Goal: Information Seeking & Learning: Learn about a topic

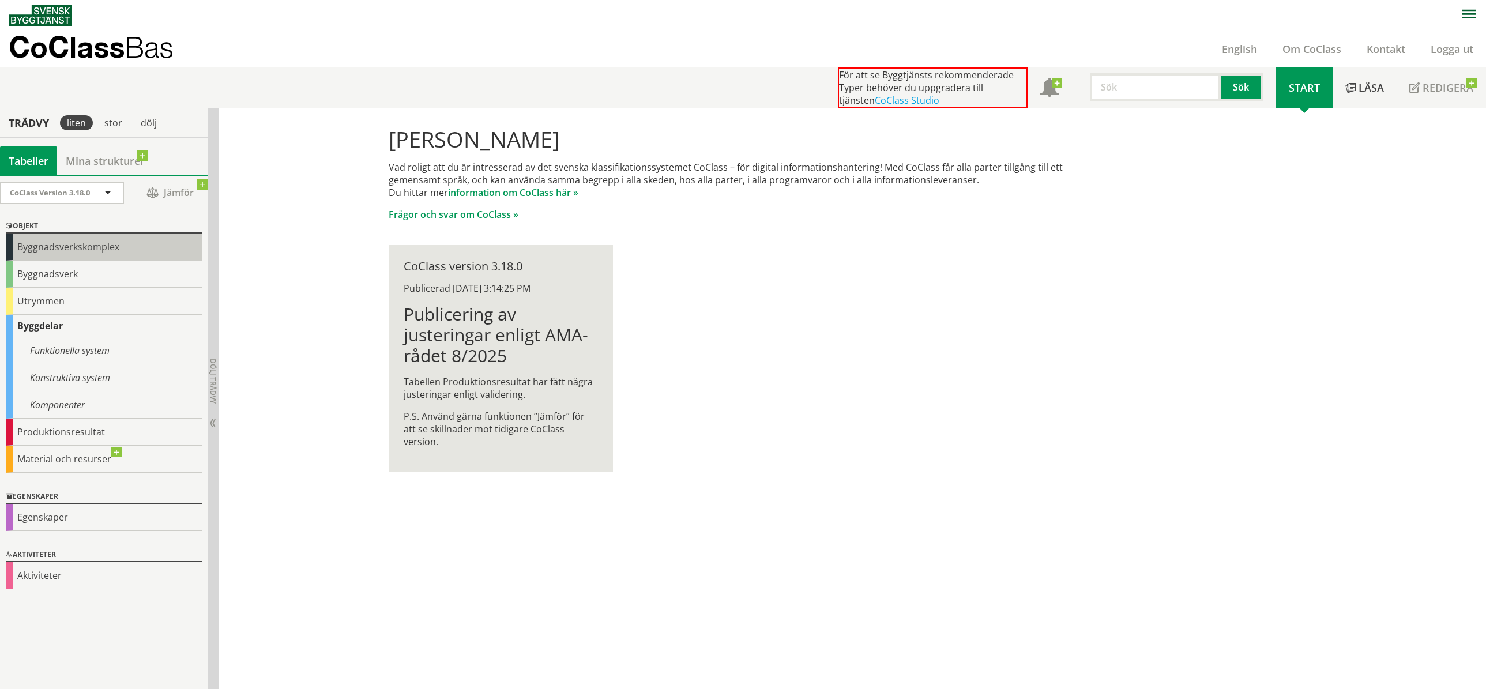
click at [72, 249] on div "Byggnadsverkskomplex" at bounding box center [104, 247] width 196 height 27
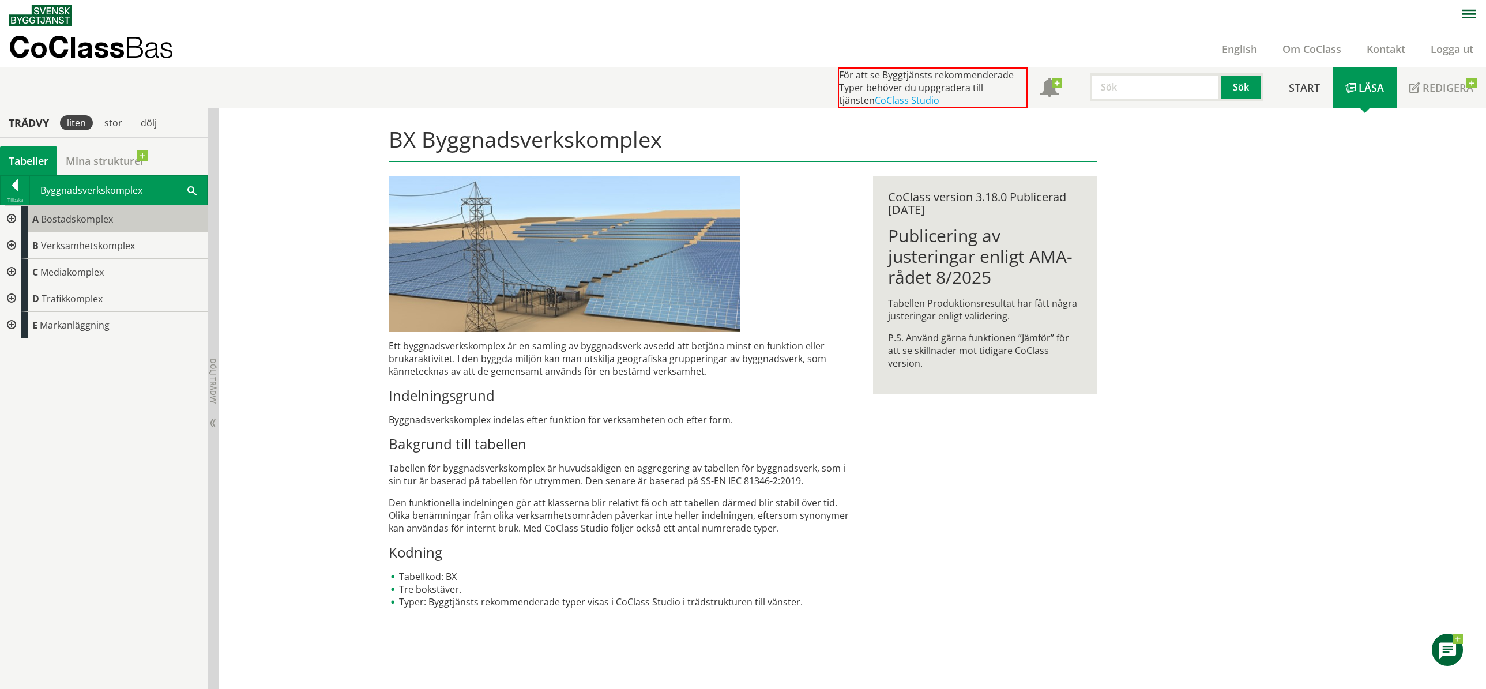
click at [83, 216] on span "Bostadskomplex" at bounding box center [77, 219] width 72 height 13
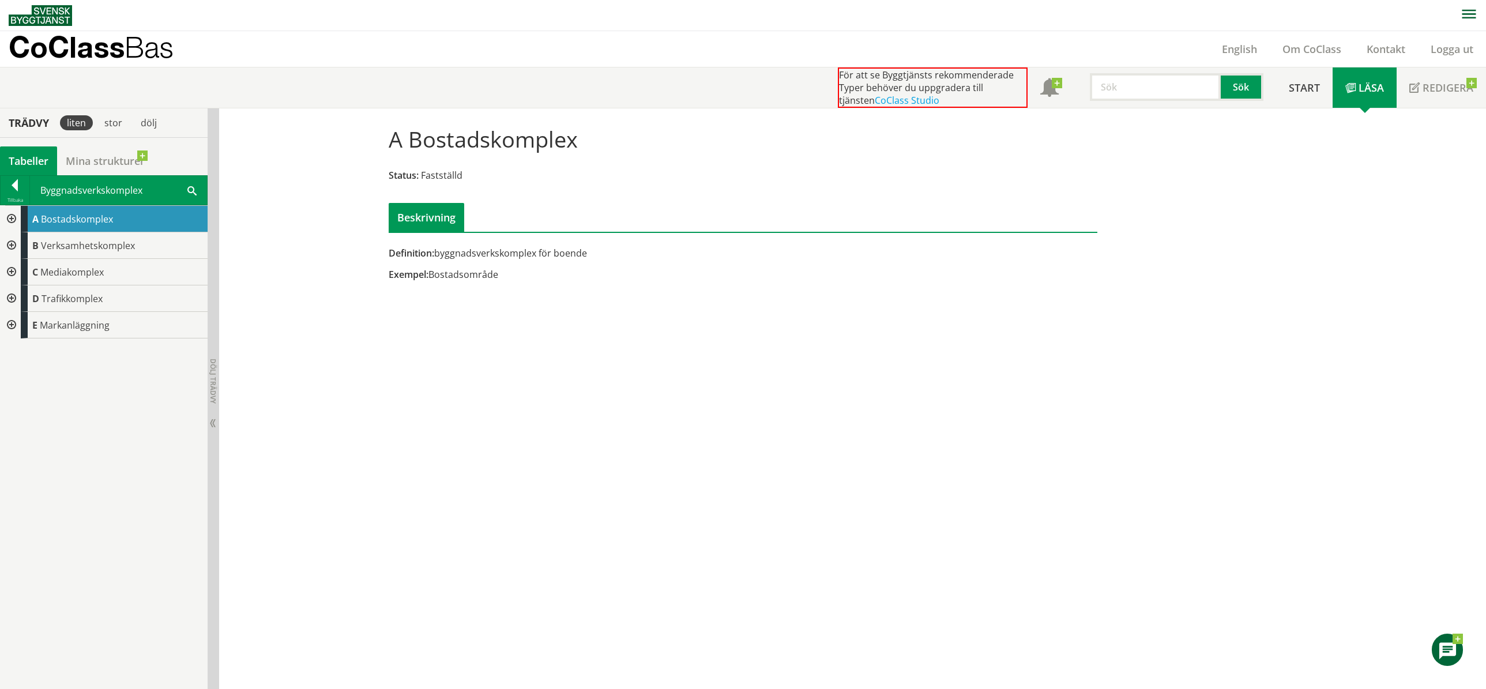
click at [7, 221] on div at bounding box center [10, 219] width 21 height 27
click at [20, 247] on div at bounding box center [19, 245] width 21 height 27
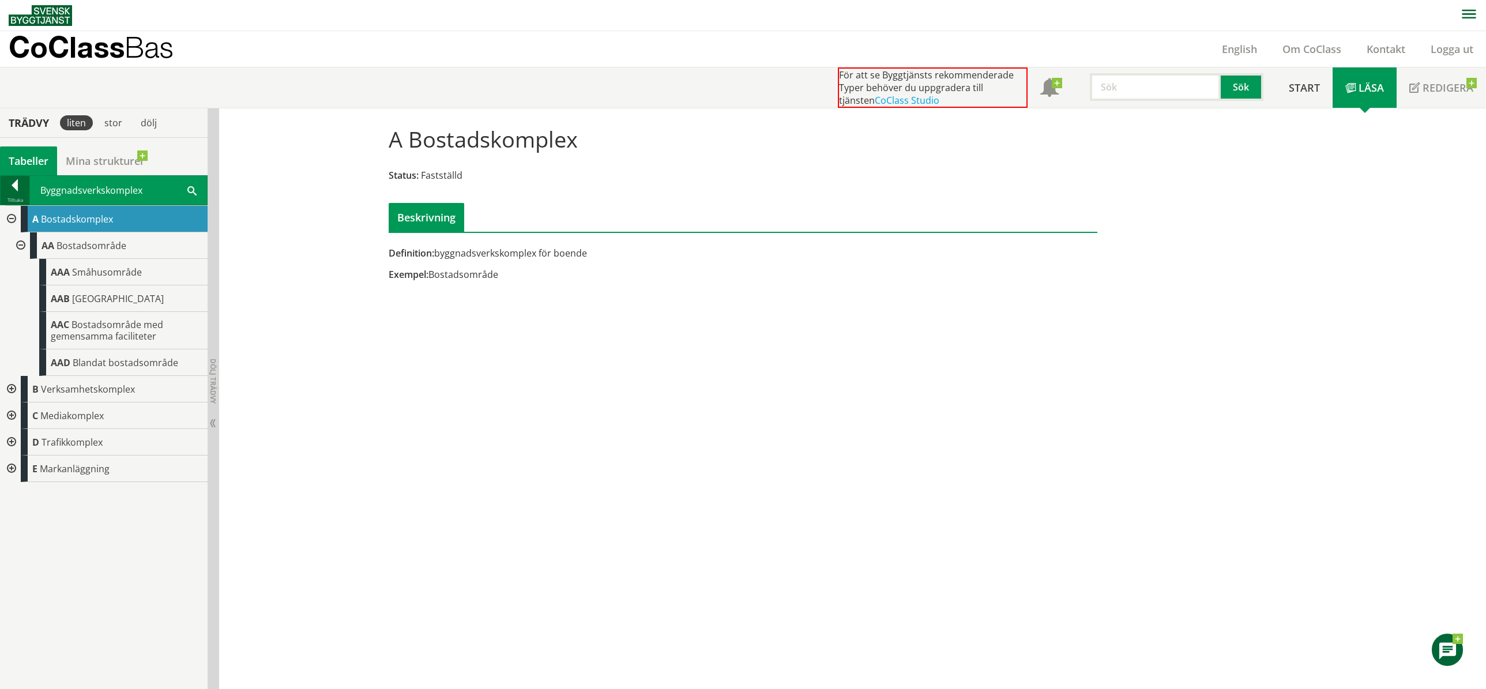
click at [20, 194] on div at bounding box center [15, 187] width 29 height 16
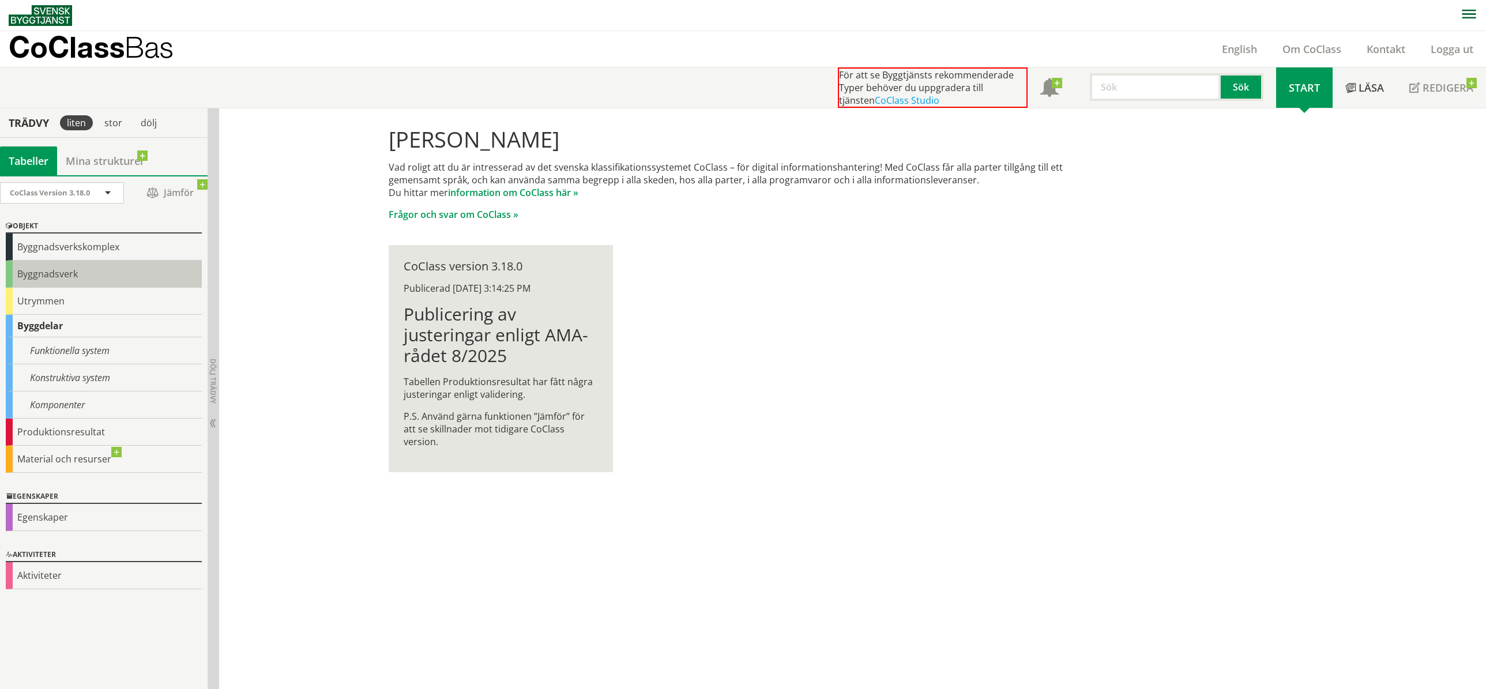
click at [59, 275] on div "Byggnadsverk" at bounding box center [104, 274] width 196 height 27
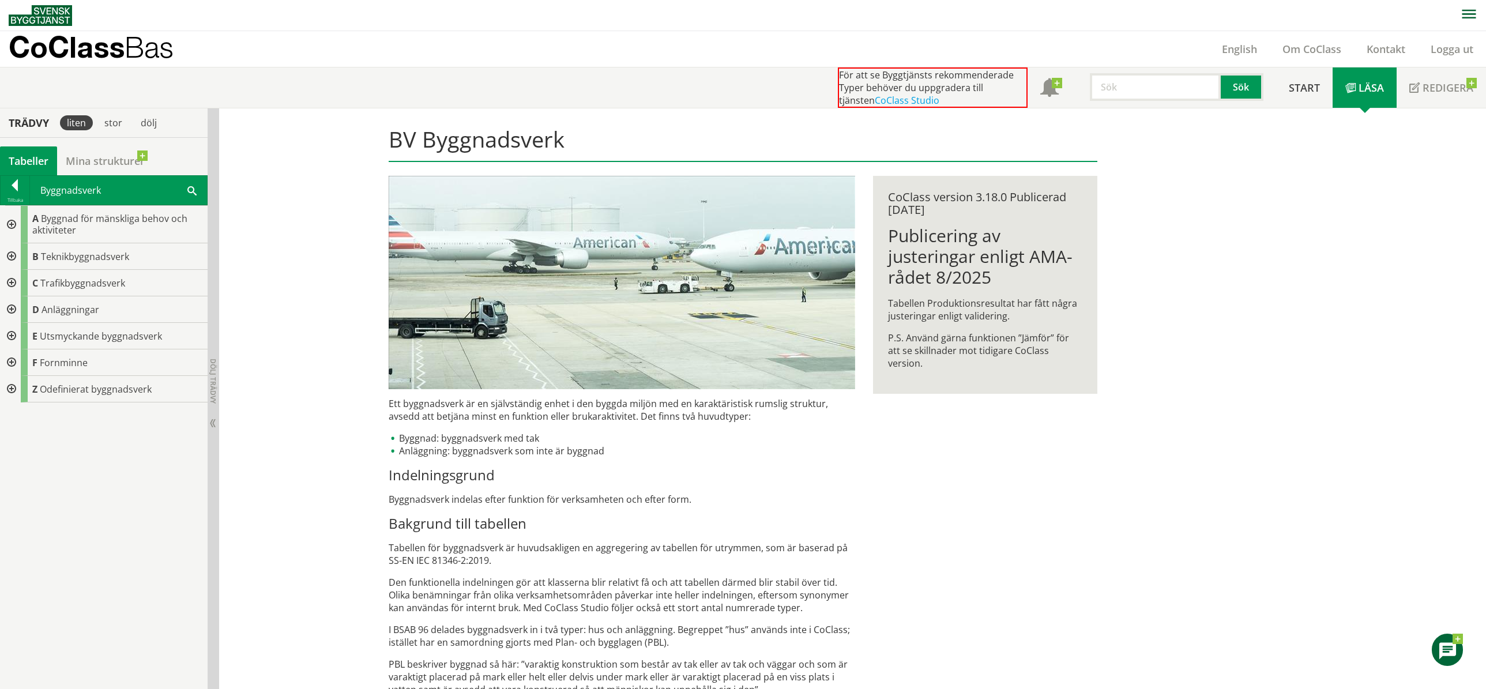
click at [10, 225] on div at bounding box center [10, 224] width 21 height 37
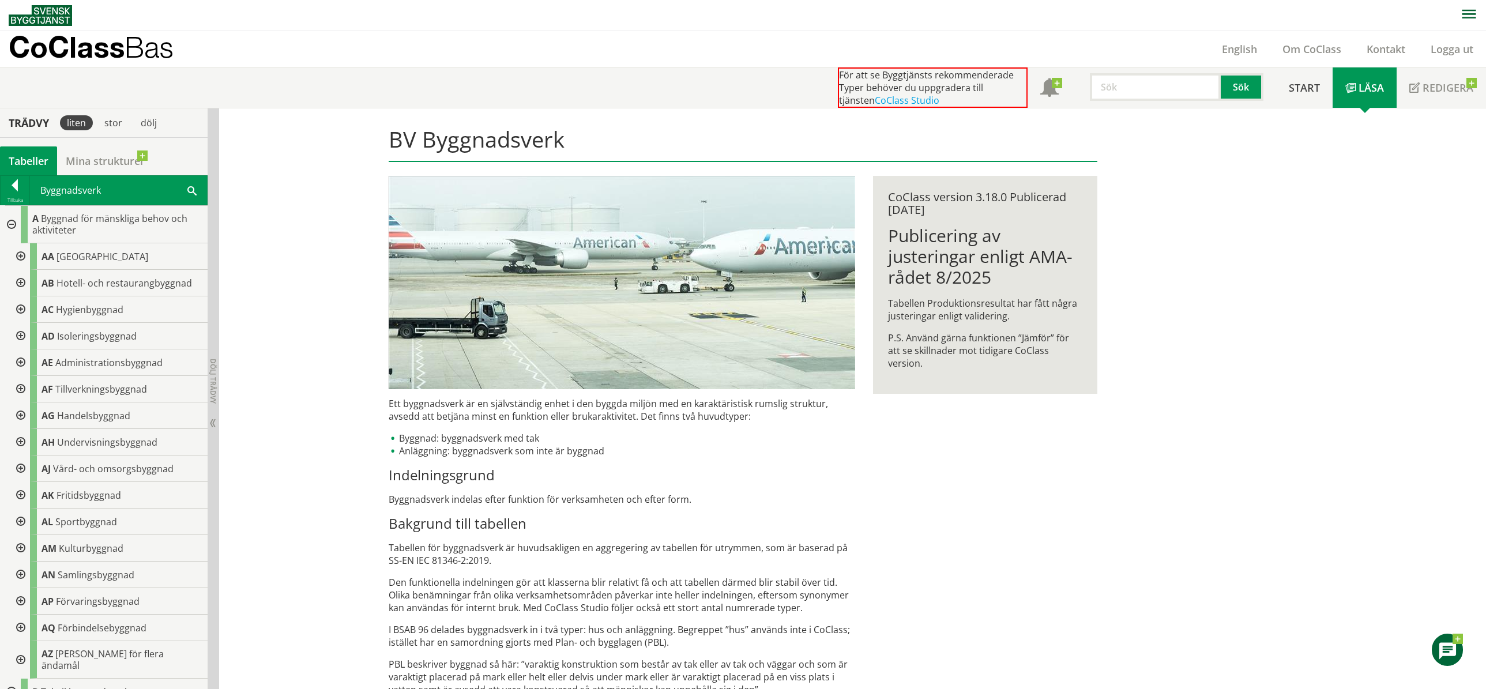
click at [21, 257] on div at bounding box center [19, 256] width 21 height 27
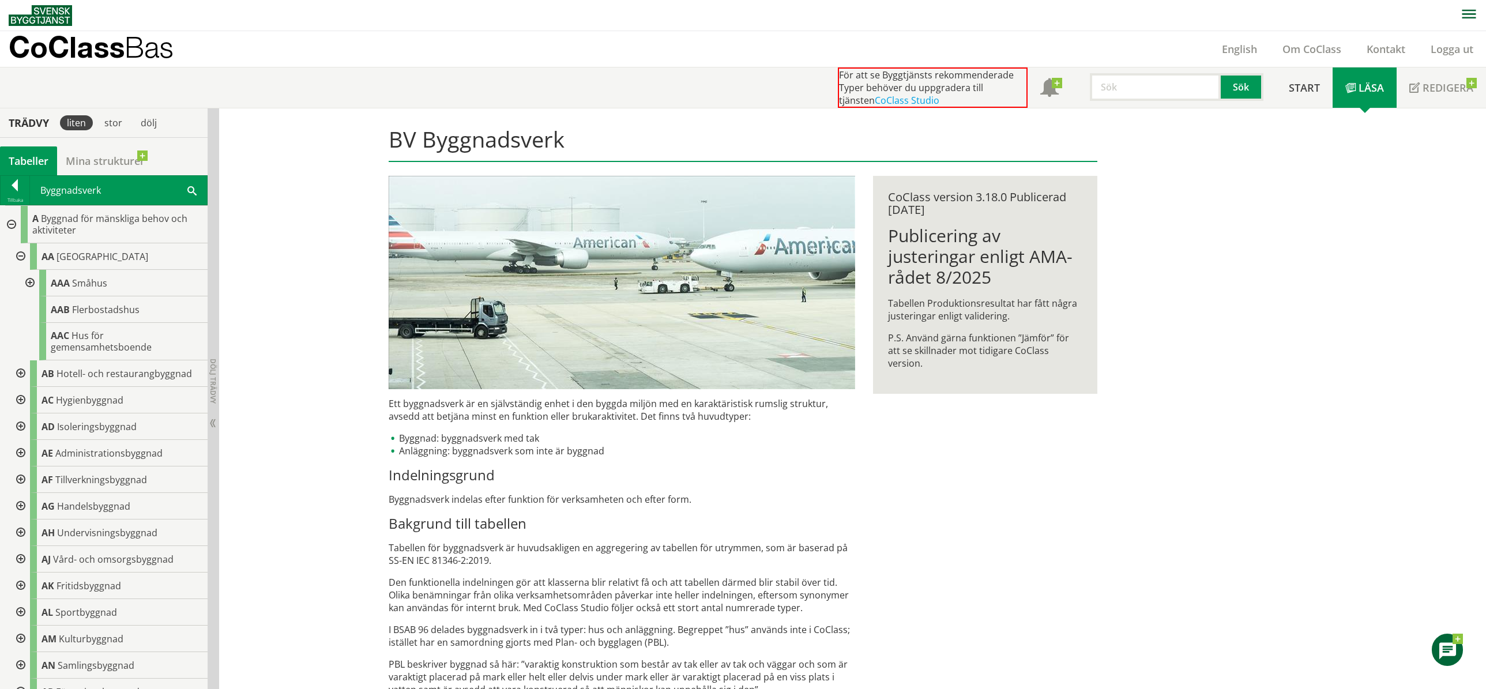
click at [28, 281] on div at bounding box center [28, 283] width 21 height 27
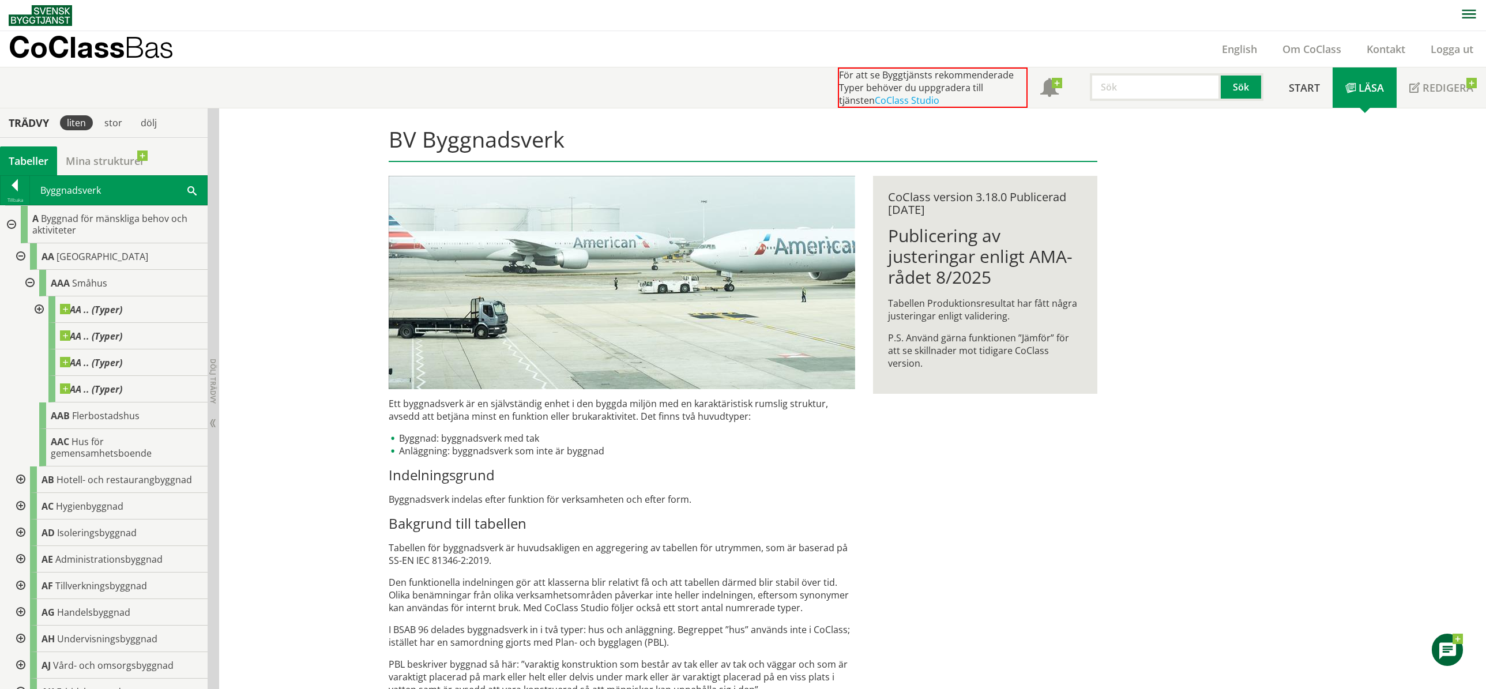
click at [39, 310] on div at bounding box center [38, 309] width 21 height 27
click at [96, 336] on span "AA .. (Typer)" at bounding box center [100, 337] width 62 height 12
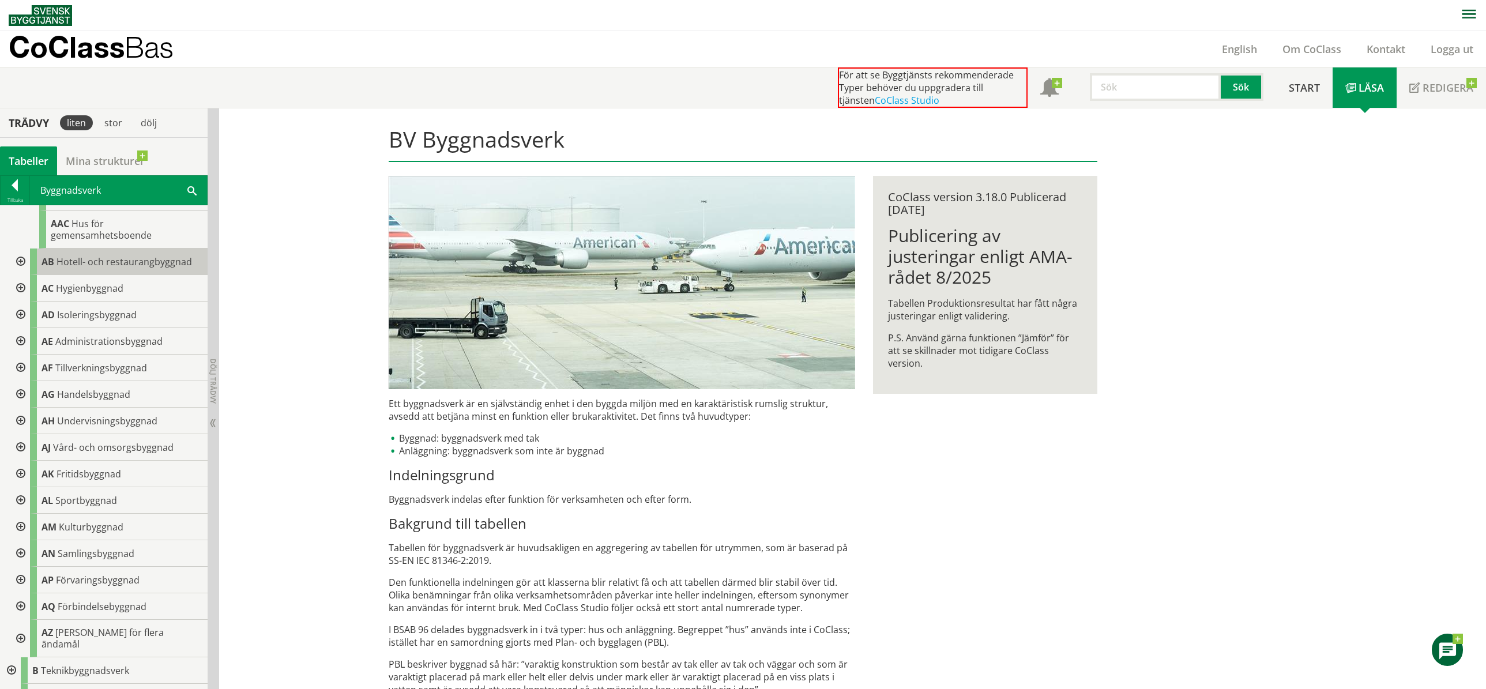
scroll to position [361, 0]
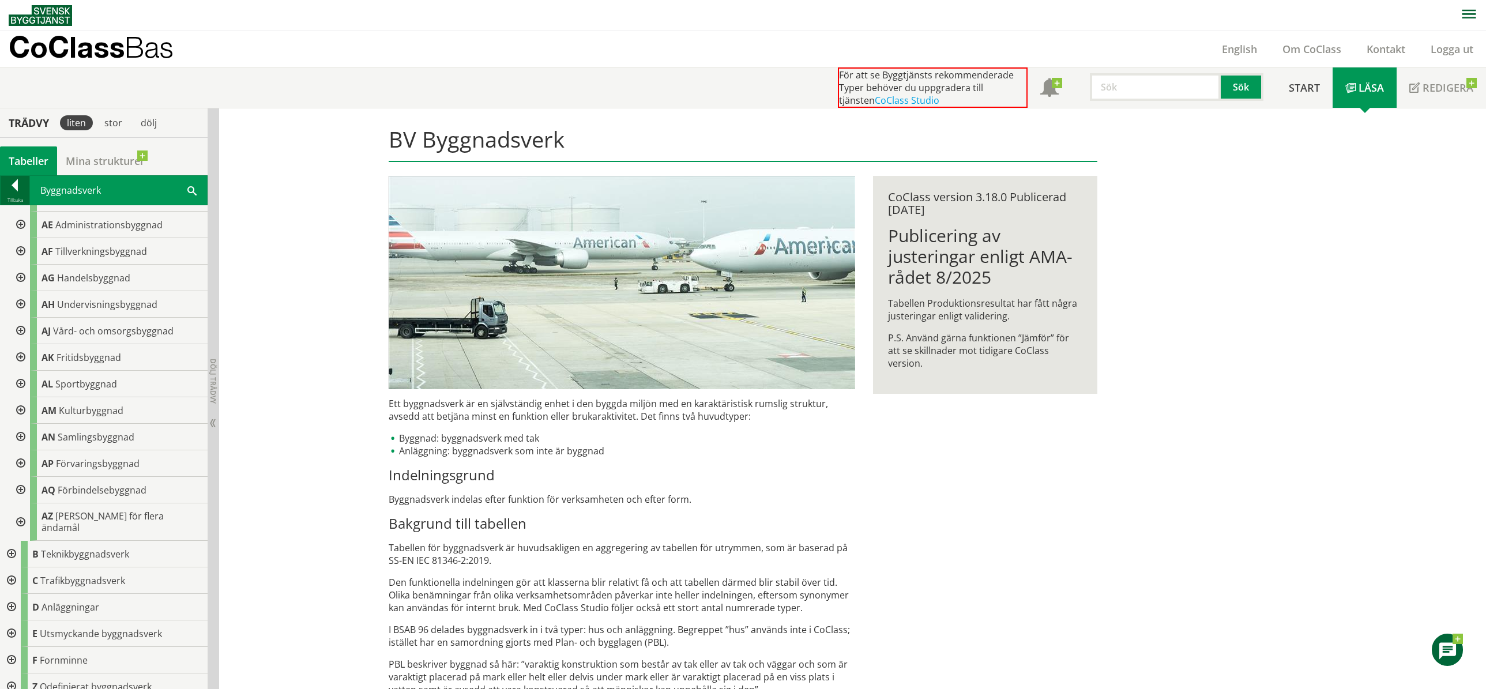
click at [13, 185] on div at bounding box center [15, 187] width 29 height 16
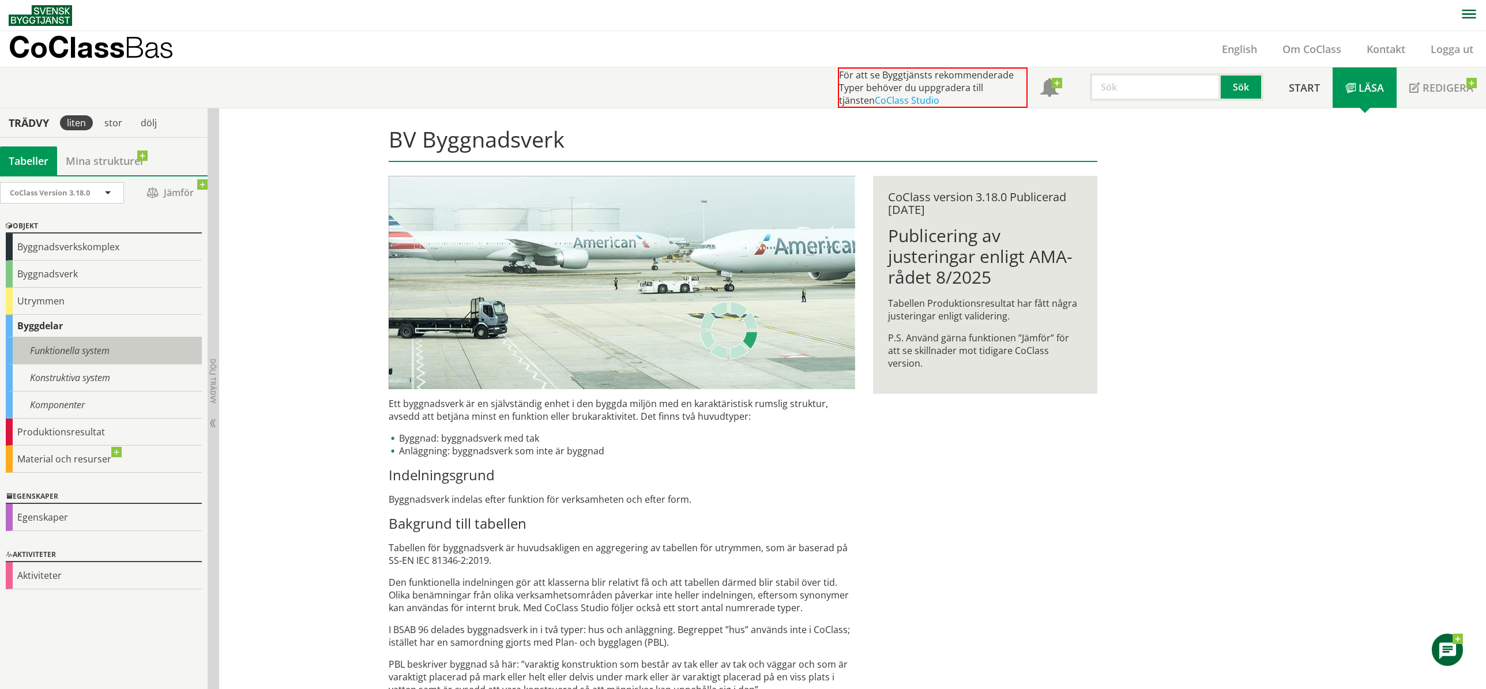
click at [62, 347] on div "Funktionella system" at bounding box center [104, 350] width 196 height 27
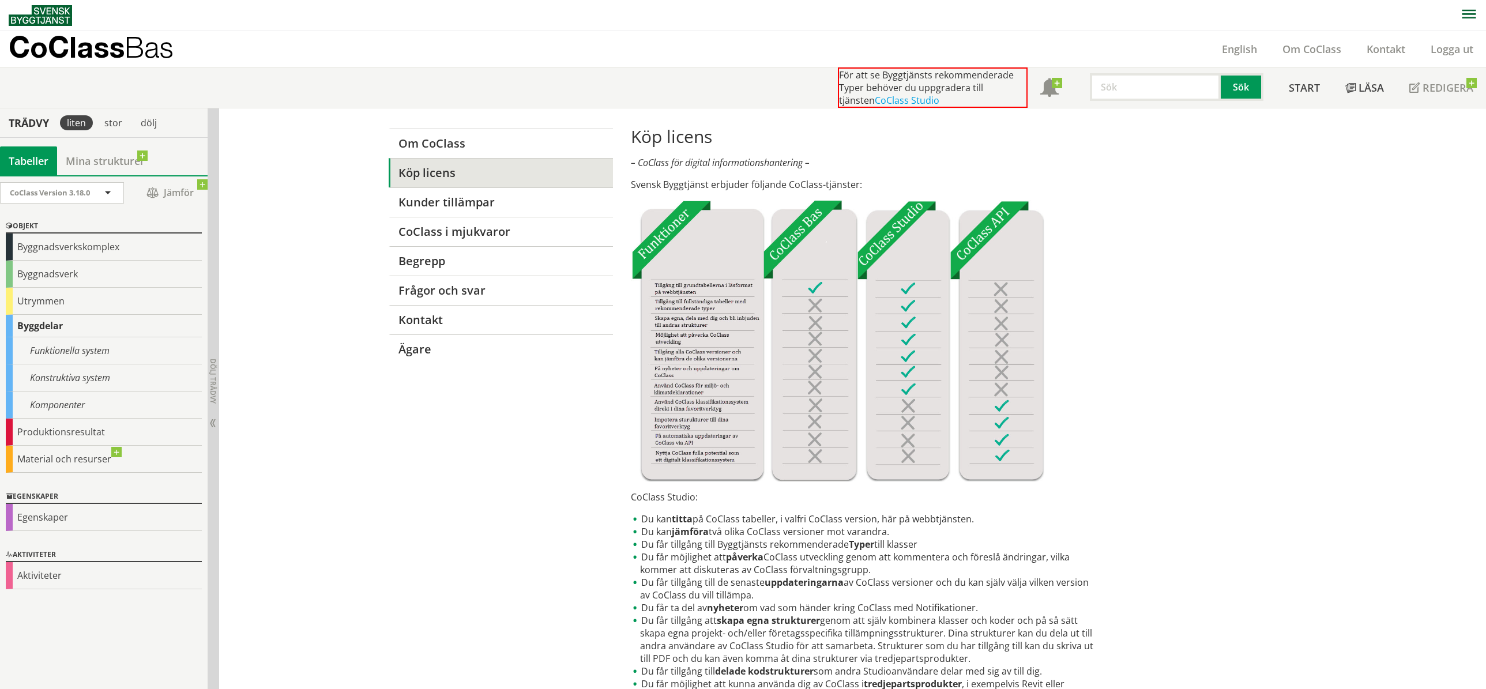
click at [39, 12] on img at bounding box center [40, 15] width 63 height 21
